Goal: Information Seeking & Learning: Learn about a topic

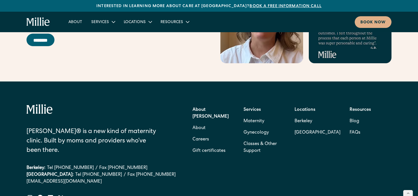
scroll to position [2310, 0]
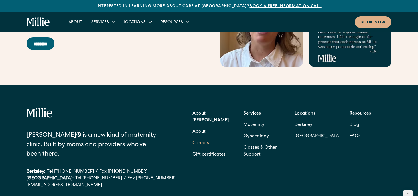
click at [203, 138] on link "Careers" at bounding box center [201, 143] width 17 height 11
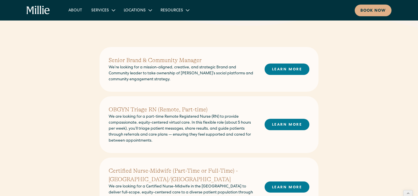
scroll to position [127, 0]
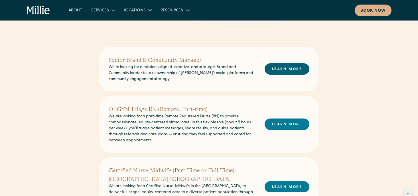
click at [291, 73] on link "LEARN MORE" at bounding box center [287, 68] width 45 height 11
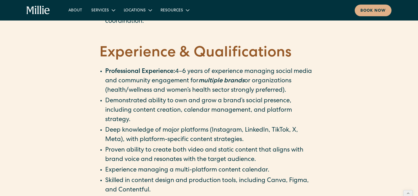
scroll to position [568, 0]
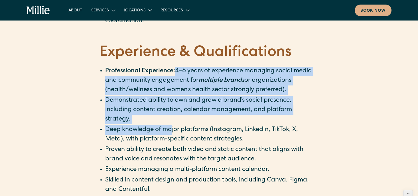
drag, startPoint x: 177, startPoint y: 55, endPoint x: 172, endPoint y: 115, distance: 60.1
click at [172, 115] on ul "Professional Experience: 4–6 years of experience managing social media and comm…" at bounding box center [209, 194] width 219 height 255
click at [172, 126] on li "Deep knowledge of major platforms (Instagram, LinkedIn, TikTok, X, Meta), with …" at bounding box center [211, 135] width 213 height 19
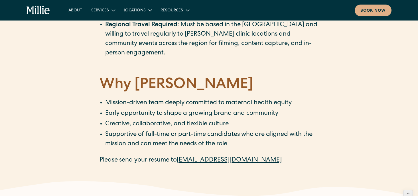
scroll to position [831, 0]
